Goal: Transaction & Acquisition: Download file/media

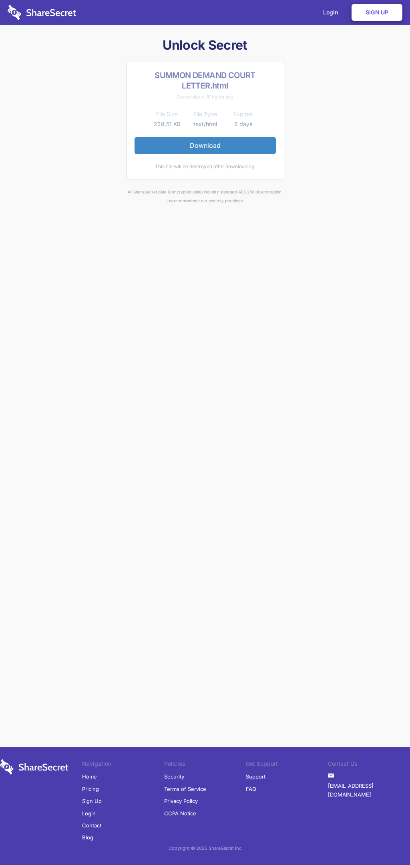
click at [205, 145] on link "Download" at bounding box center [204, 145] width 141 height 17
